Goal: Navigation & Orientation: Find specific page/section

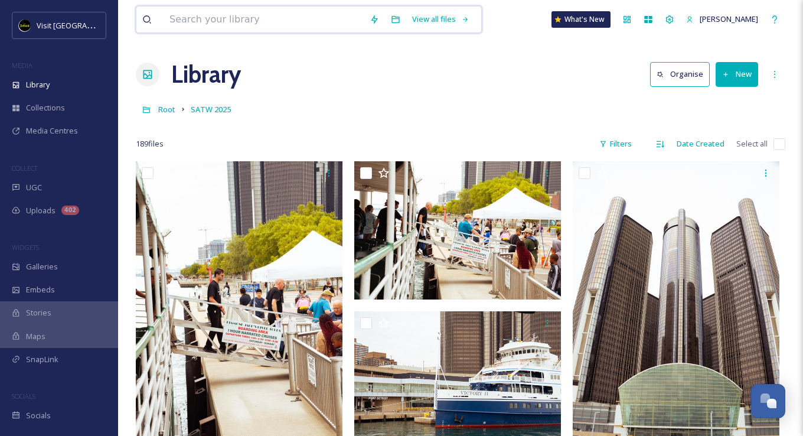
click at [283, 21] on input at bounding box center [264, 19] width 200 height 26
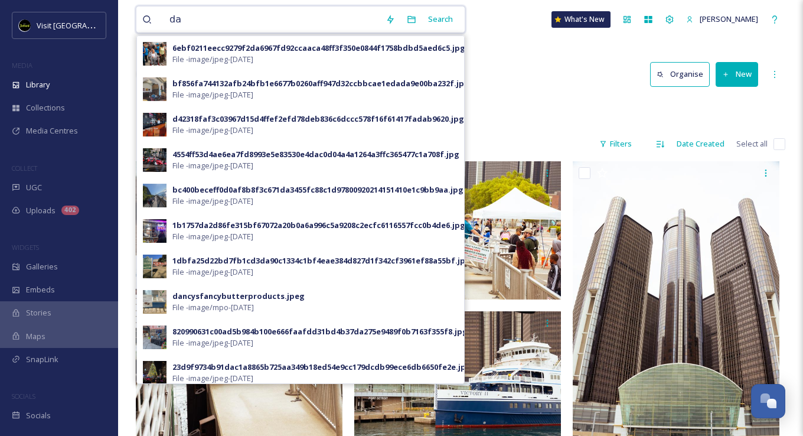
type input "d"
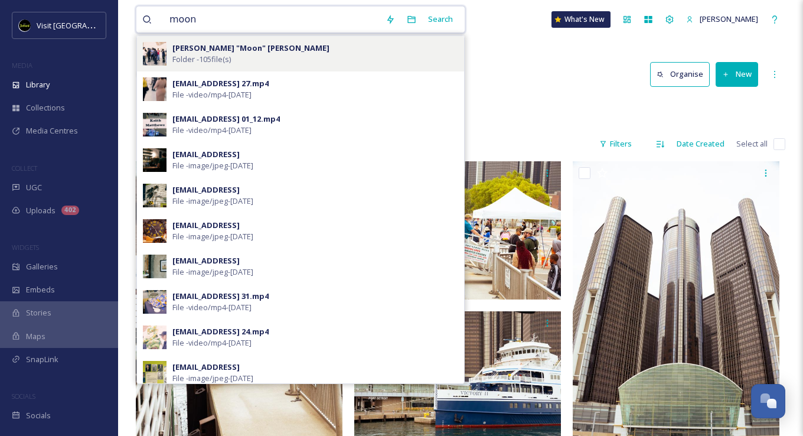
type input "moon"
click at [269, 56] on div "[PERSON_NAME] "Moon" [PERSON_NAME] Folder - 105 file(s)" at bounding box center [315, 54] width 286 height 22
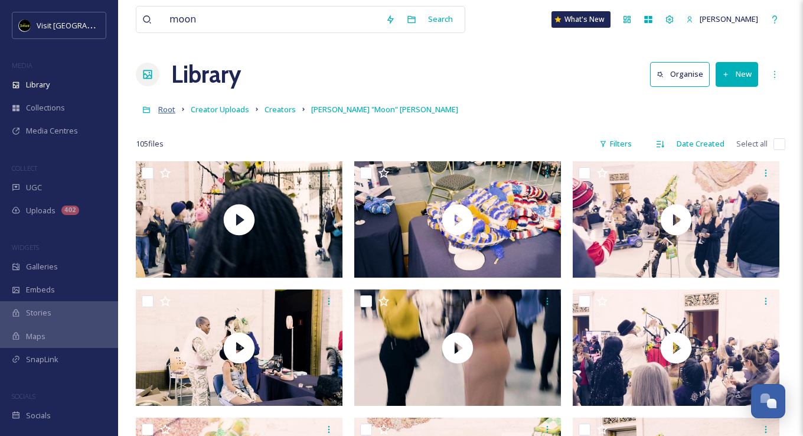
click at [168, 110] on span "Root" at bounding box center [166, 109] width 17 height 11
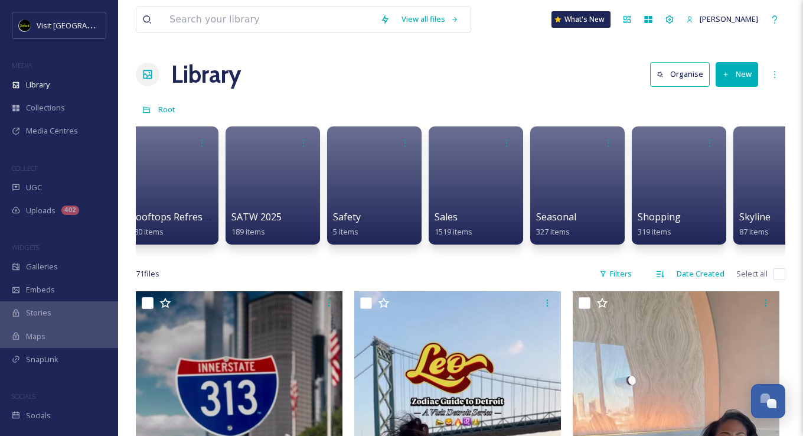
scroll to position [0, 4803]
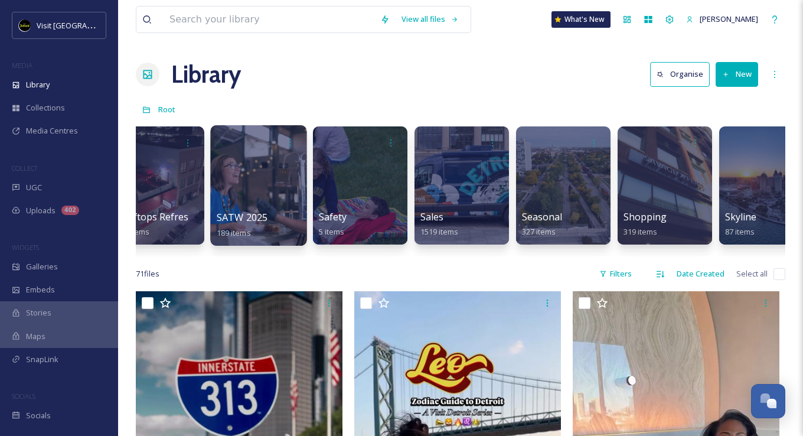
click at [225, 165] on div at bounding box center [258, 185] width 96 height 120
